Goal: Communication & Community: Answer question/provide support

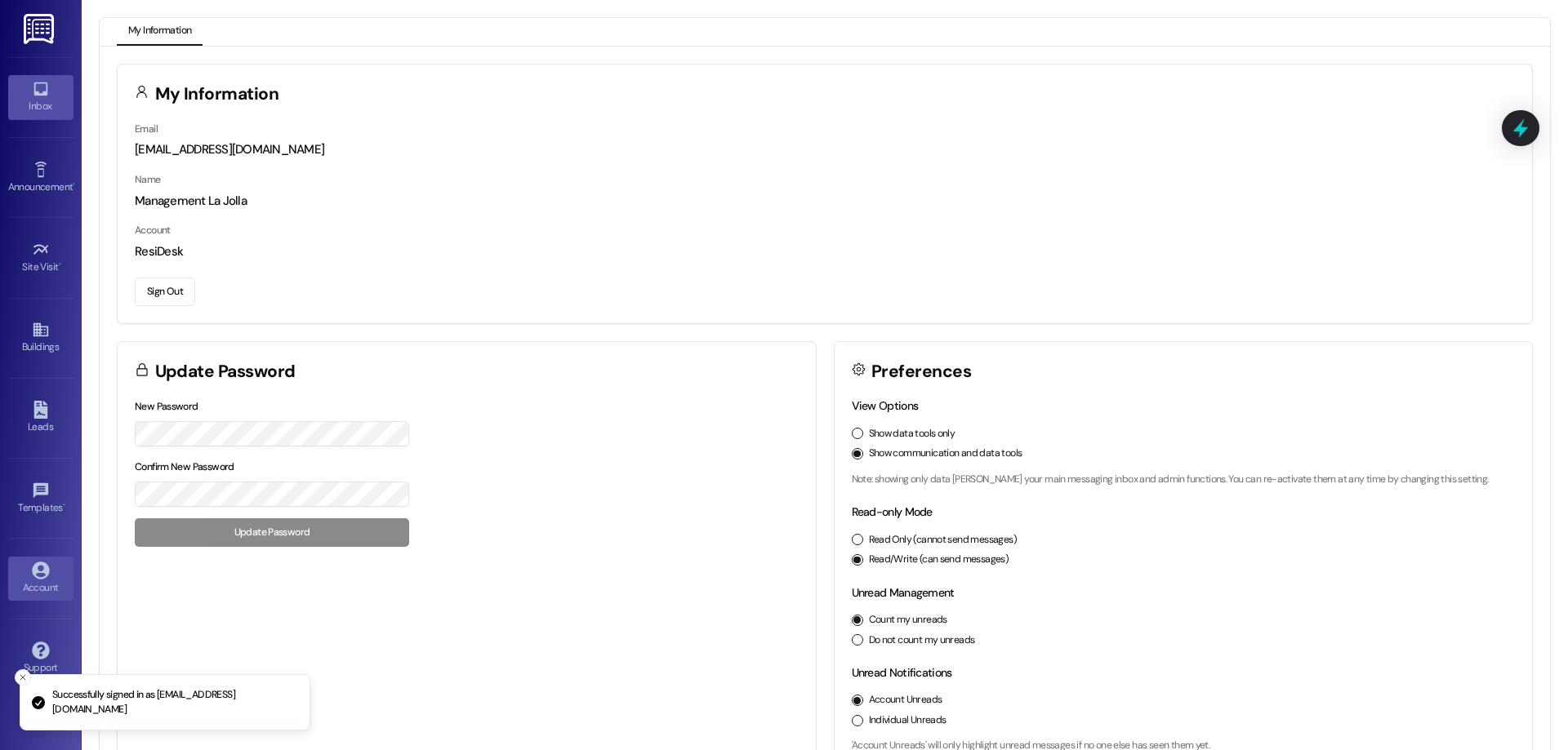
click at [49, 110] on div "Inbox" at bounding box center [40, 106] width 81 height 17
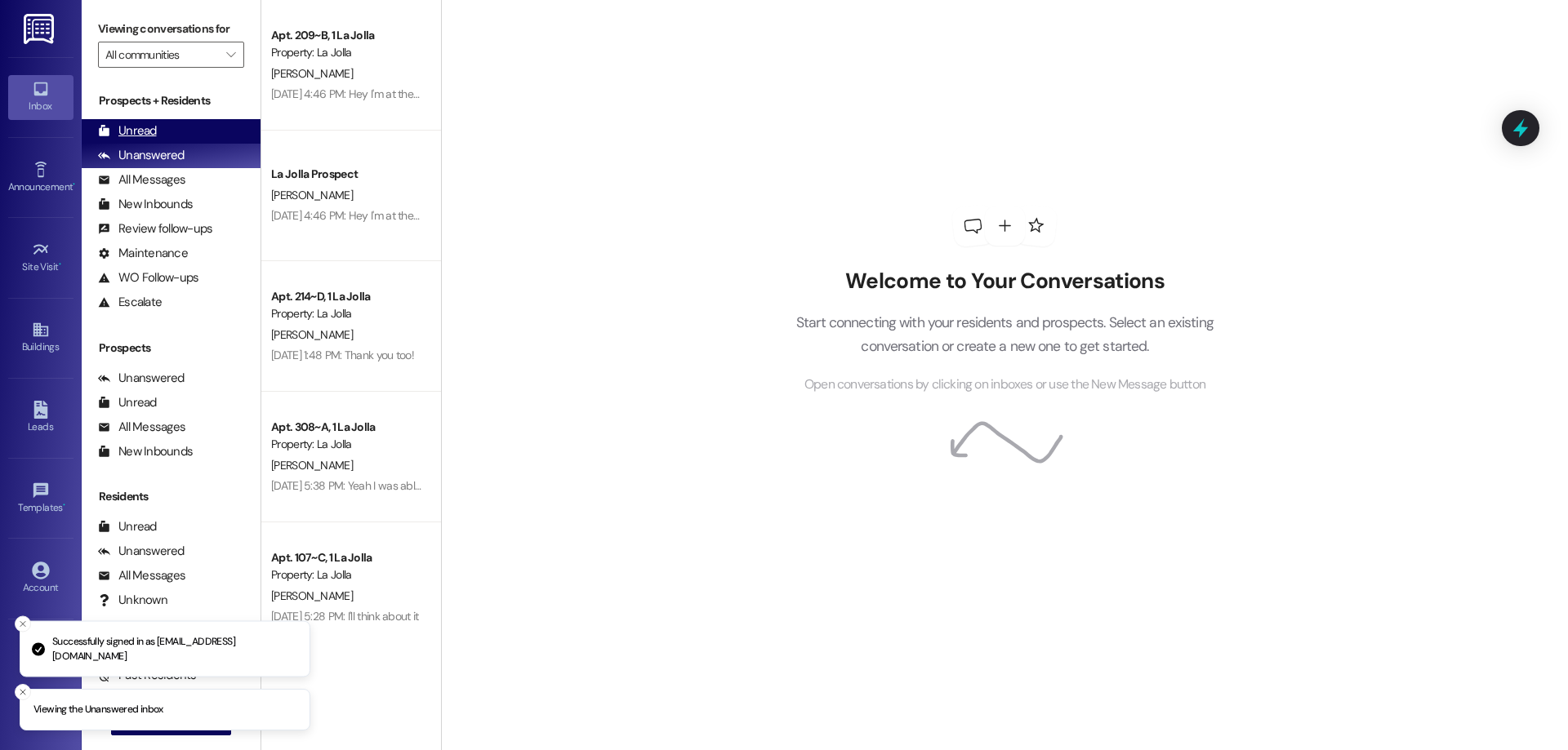
click at [183, 136] on div "Unread (0)" at bounding box center [170, 131] width 179 height 24
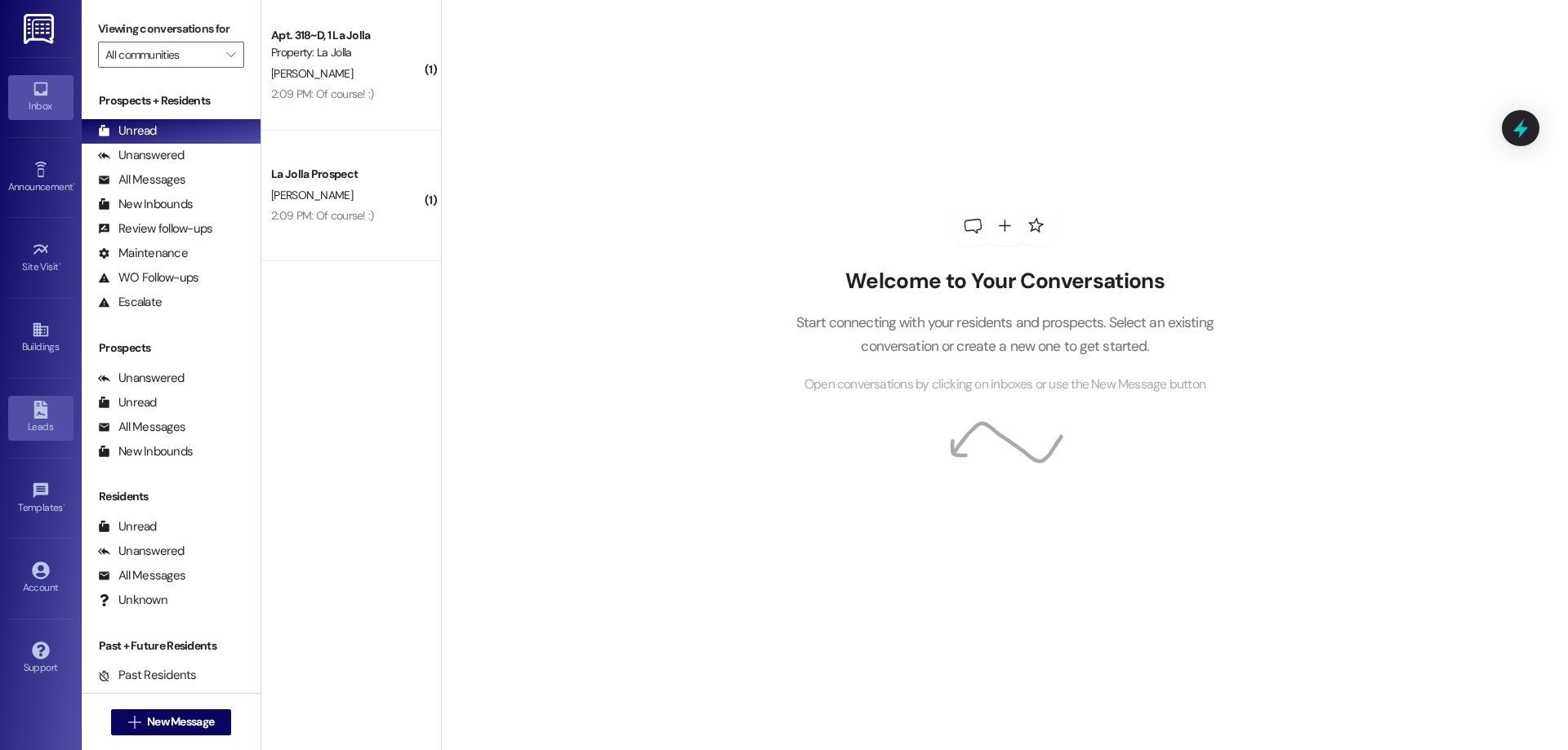
click at [35, 405] on icon at bounding box center [40, 410] width 14 height 18
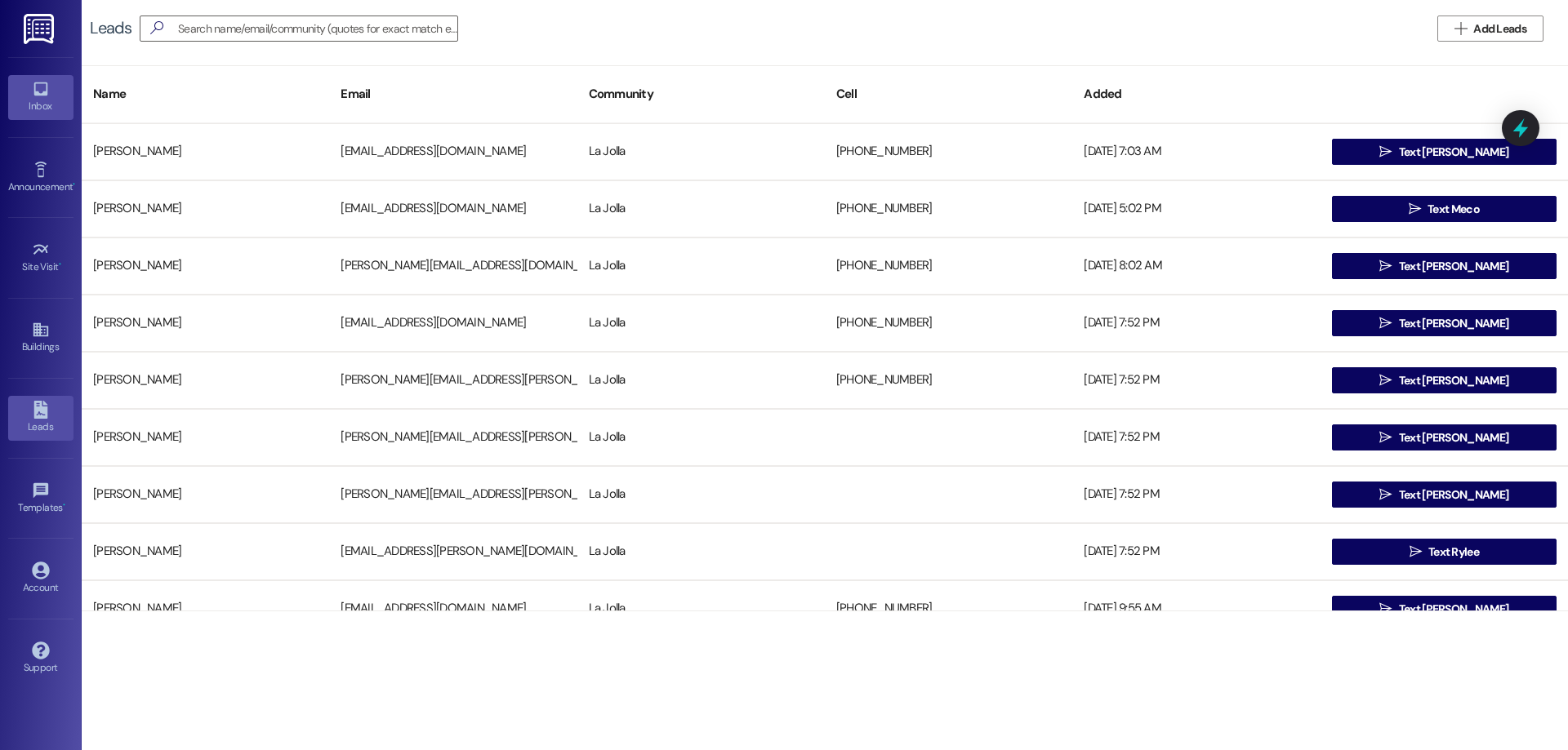
click at [13, 108] on div "Inbox" at bounding box center [40, 106] width 81 height 17
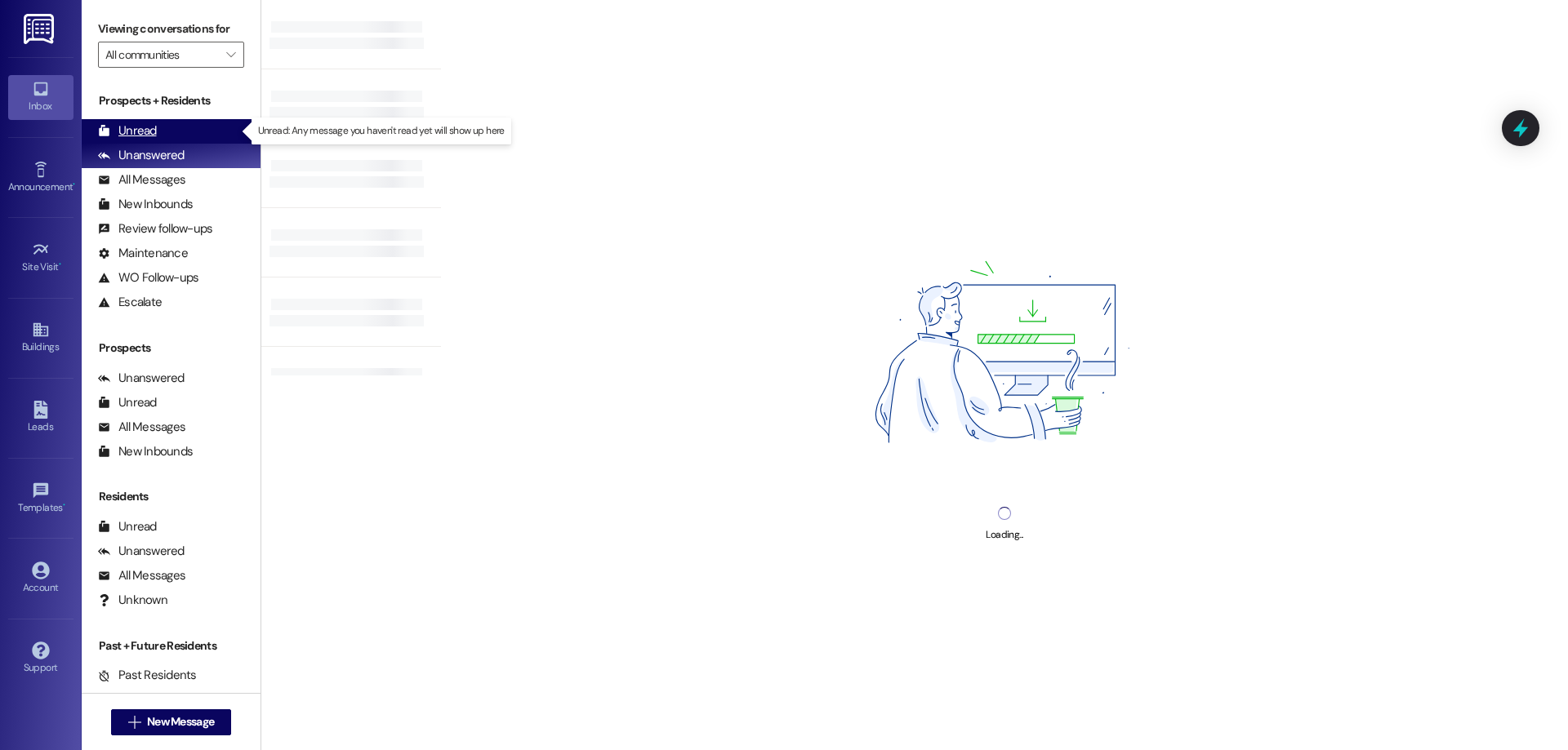
click at [157, 135] on div "Unread (0)" at bounding box center [170, 131] width 179 height 24
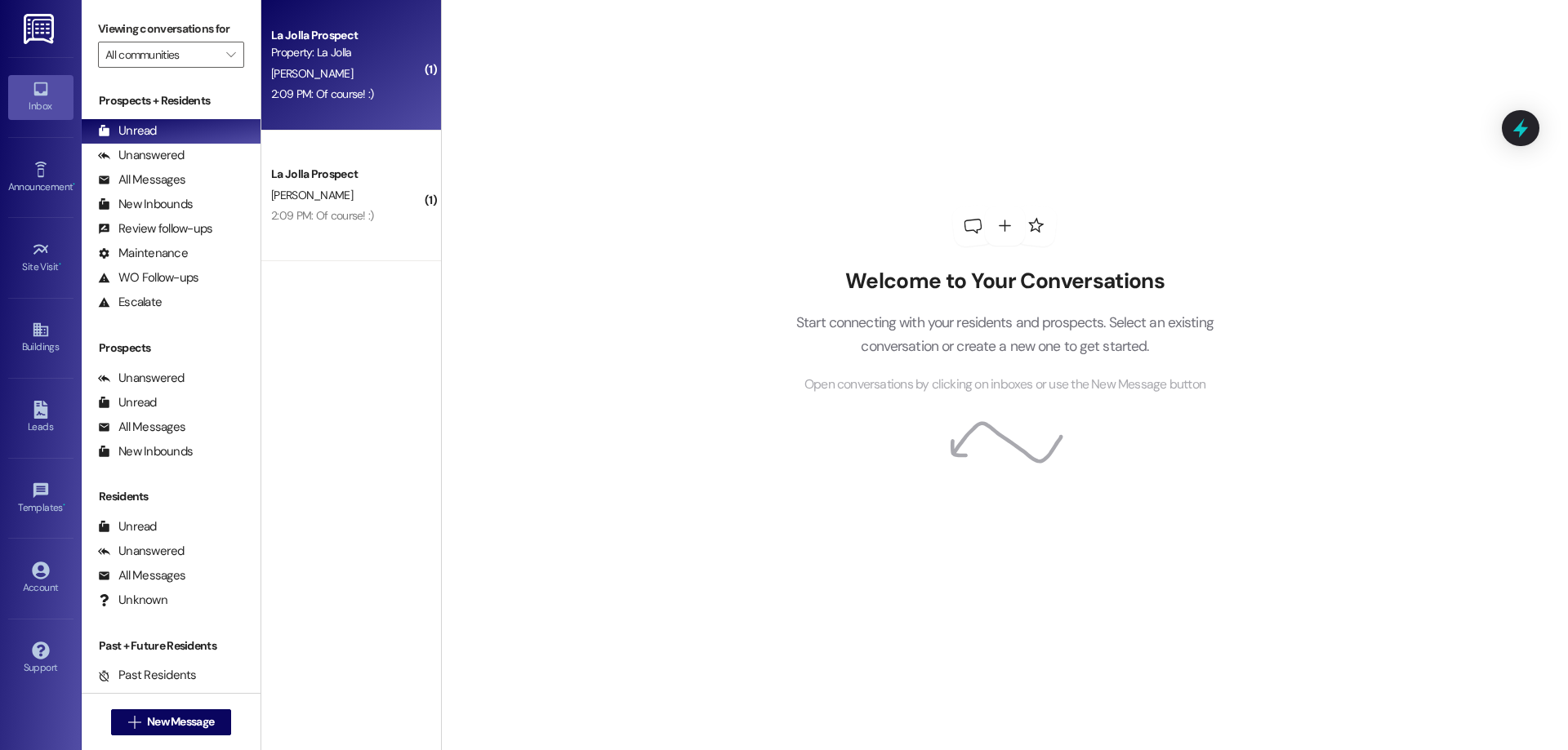
click at [313, 107] on div "La Jolla Prospect Property: La Jolla [PERSON_NAME] 2:09 PM: Of course! :) 2:09 …" at bounding box center [351, 66] width 180 height 131
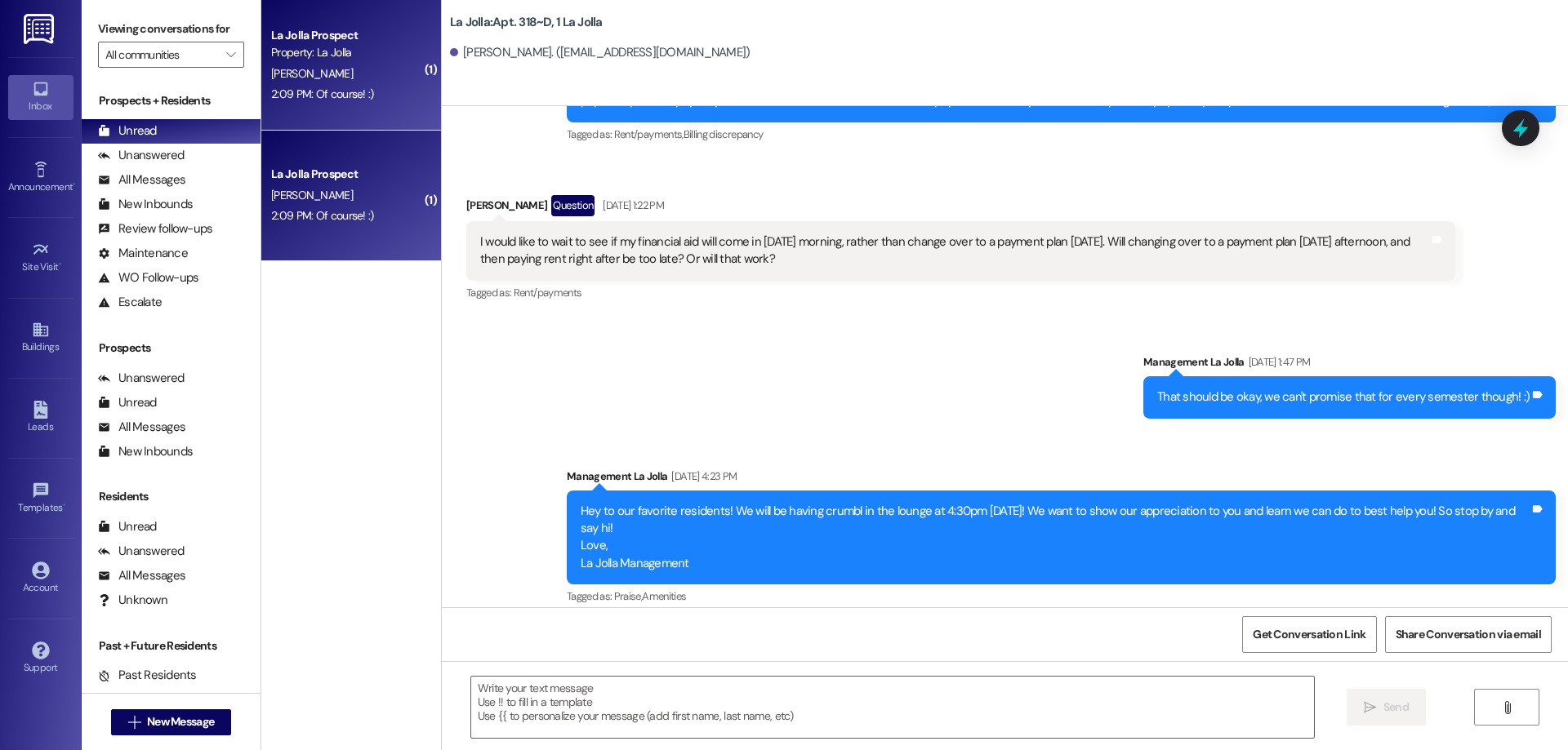
scroll to position [29972, 0]
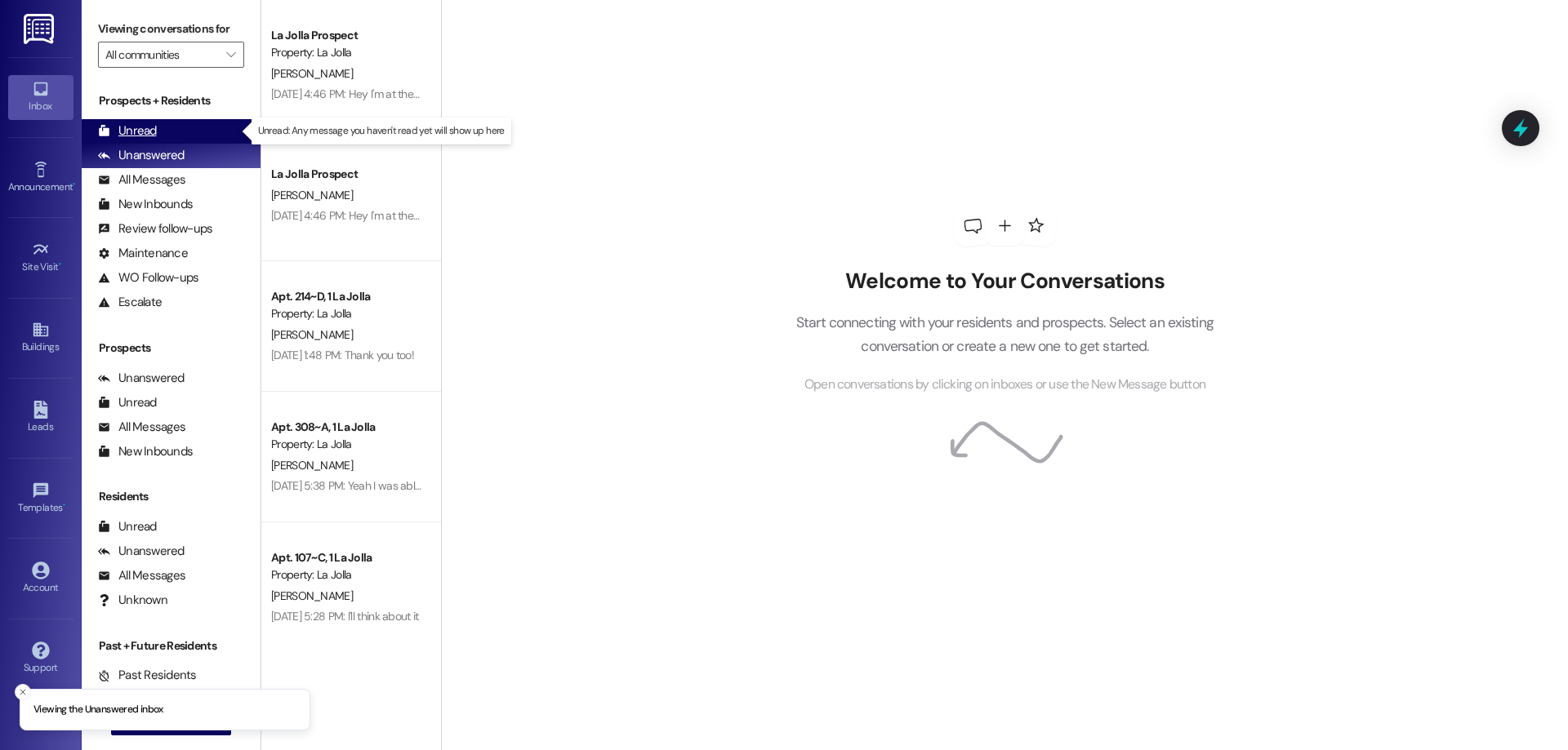
click at [112, 125] on div "Unread" at bounding box center [127, 131] width 59 height 18
